Goal: Information Seeking & Learning: Find specific fact

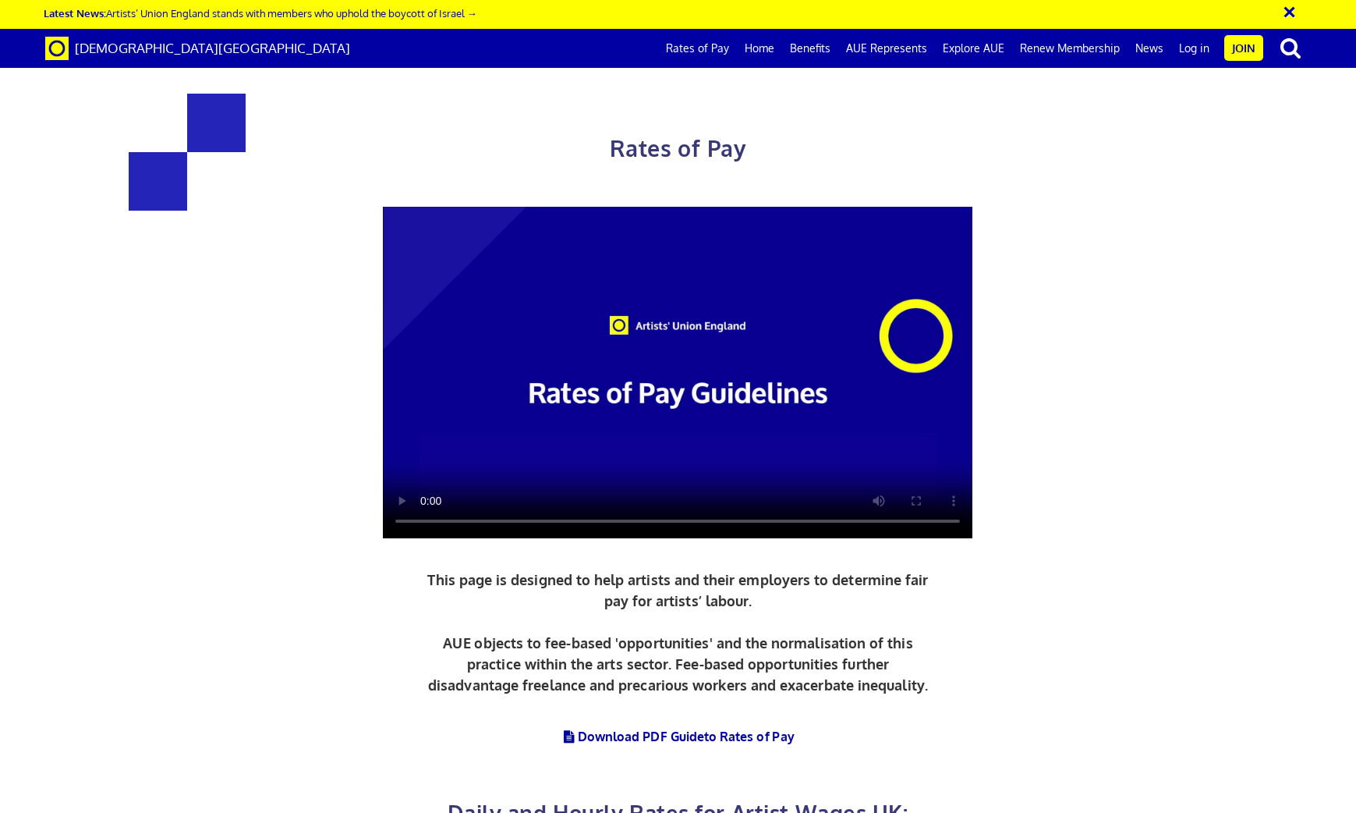
scroll to position [1771, 0]
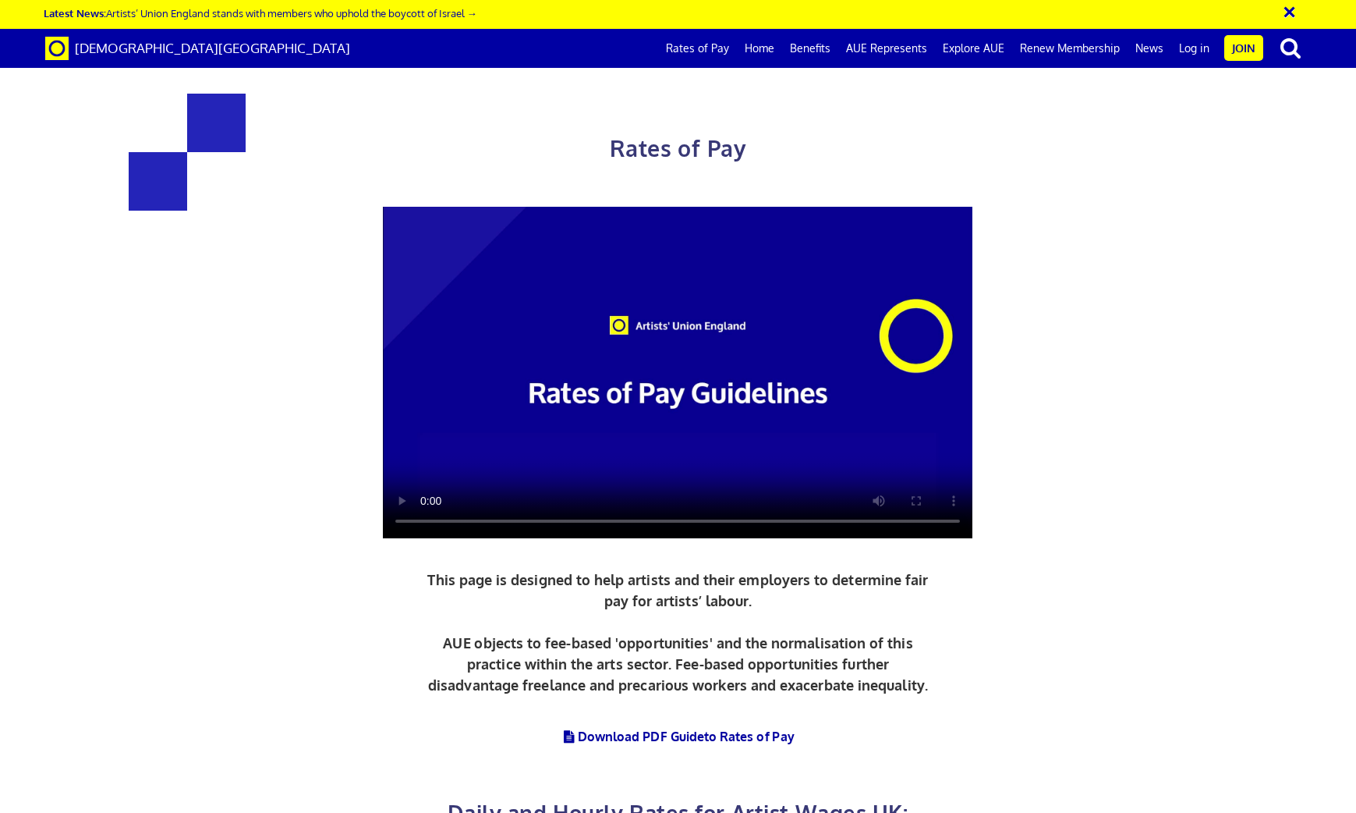
scroll to position [842, 0]
